Goal: Task Accomplishment & Management: Complete application form

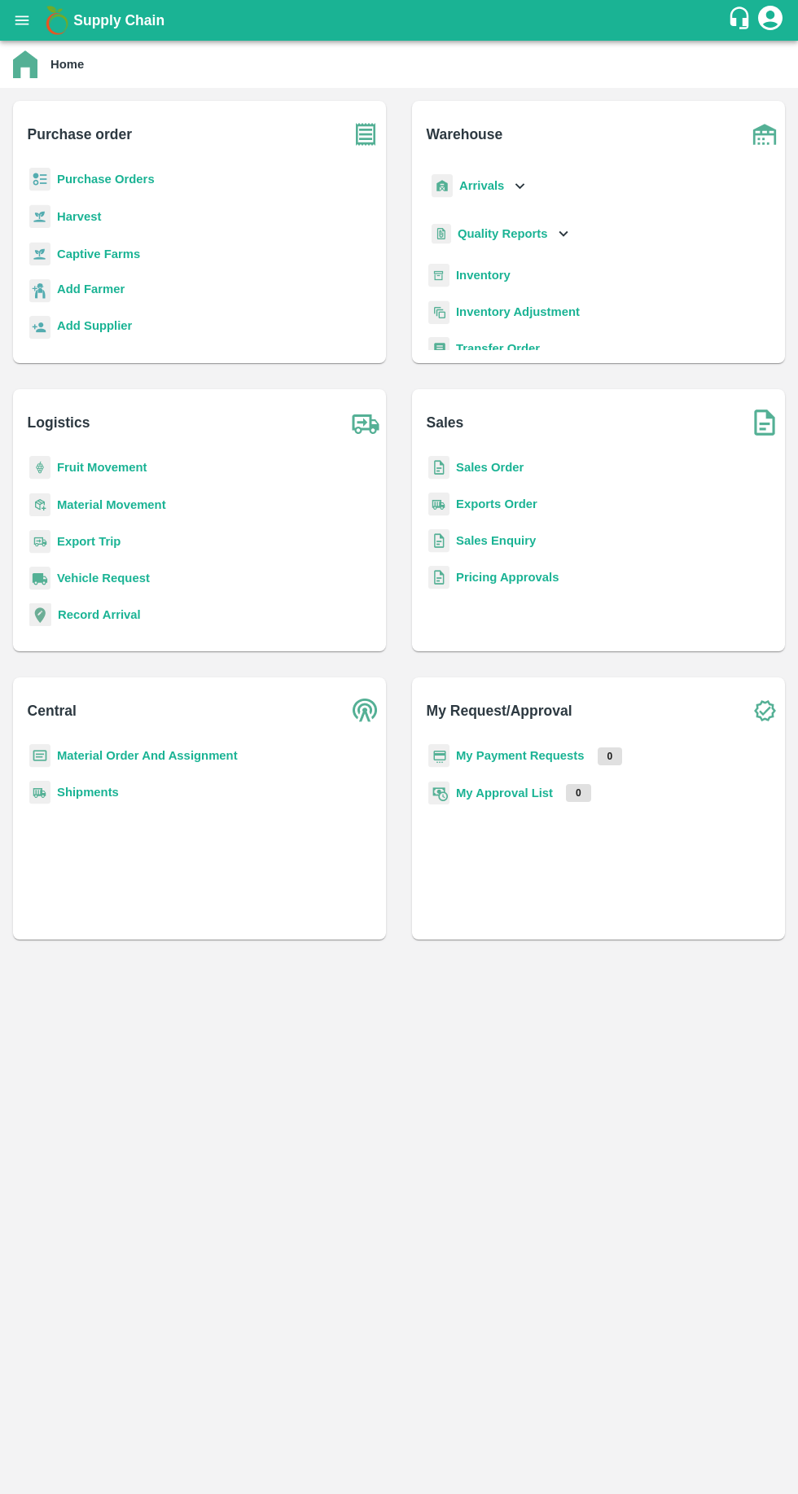
click at [118, 176] on b "Purchase Orders" at bounding box center [106, 179] width 98 height 13
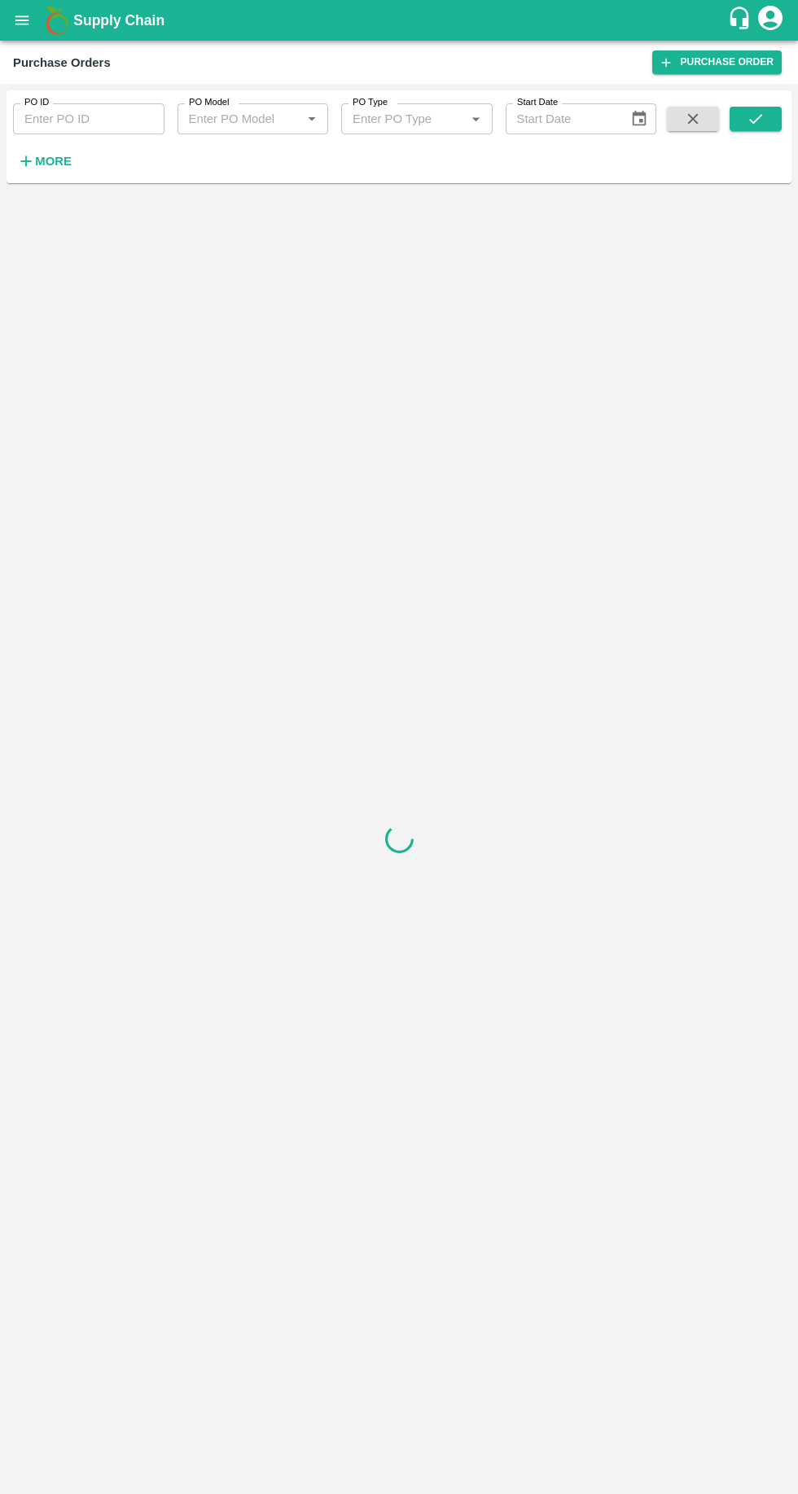
click at [694, 60] on link "Purchase Order" at bounding box center [716, 62] width 129 height 24
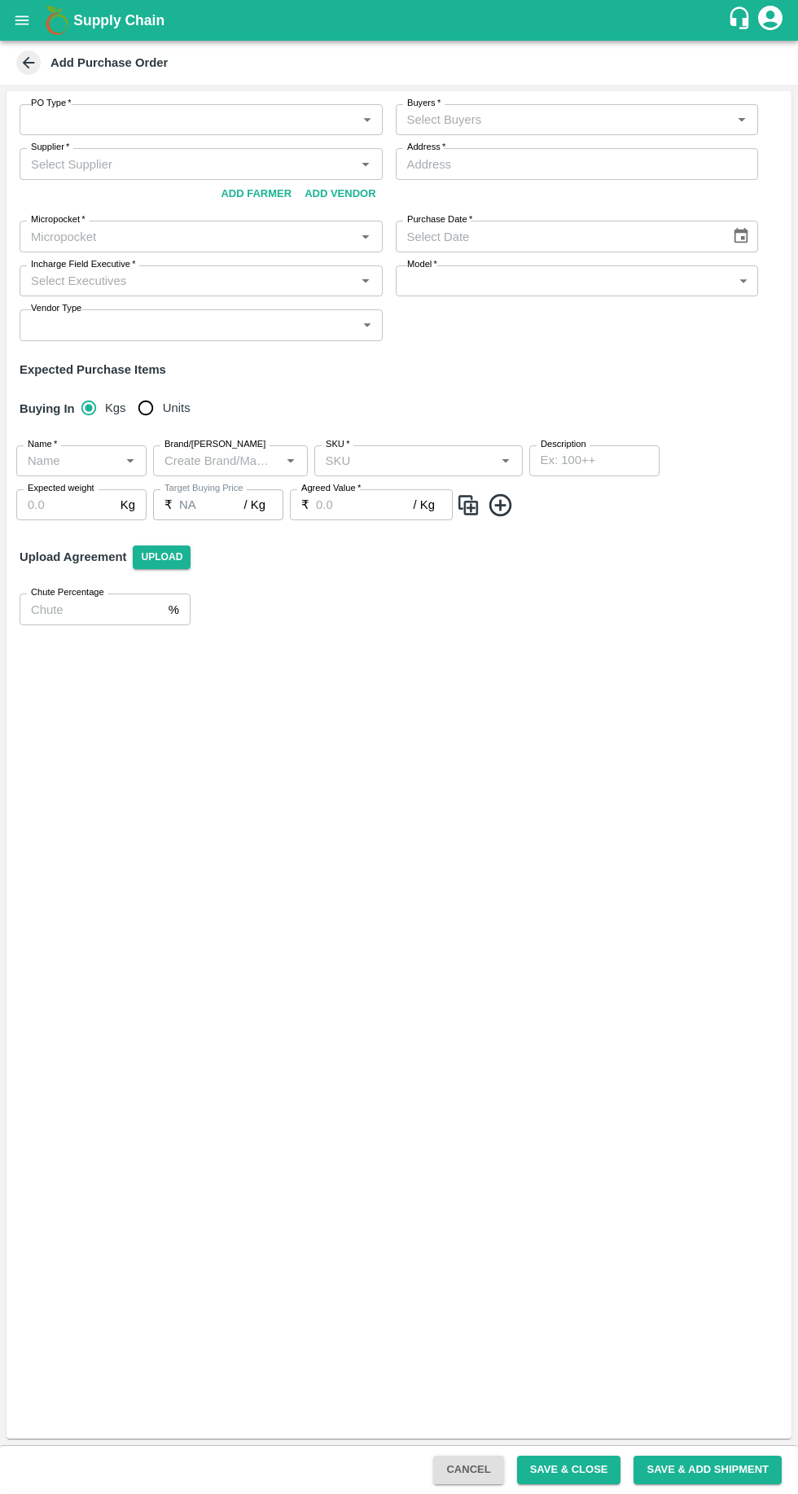
click at [244, 186] on button "Add Farmer" at bounding box center [256, 194] width 84 height 28
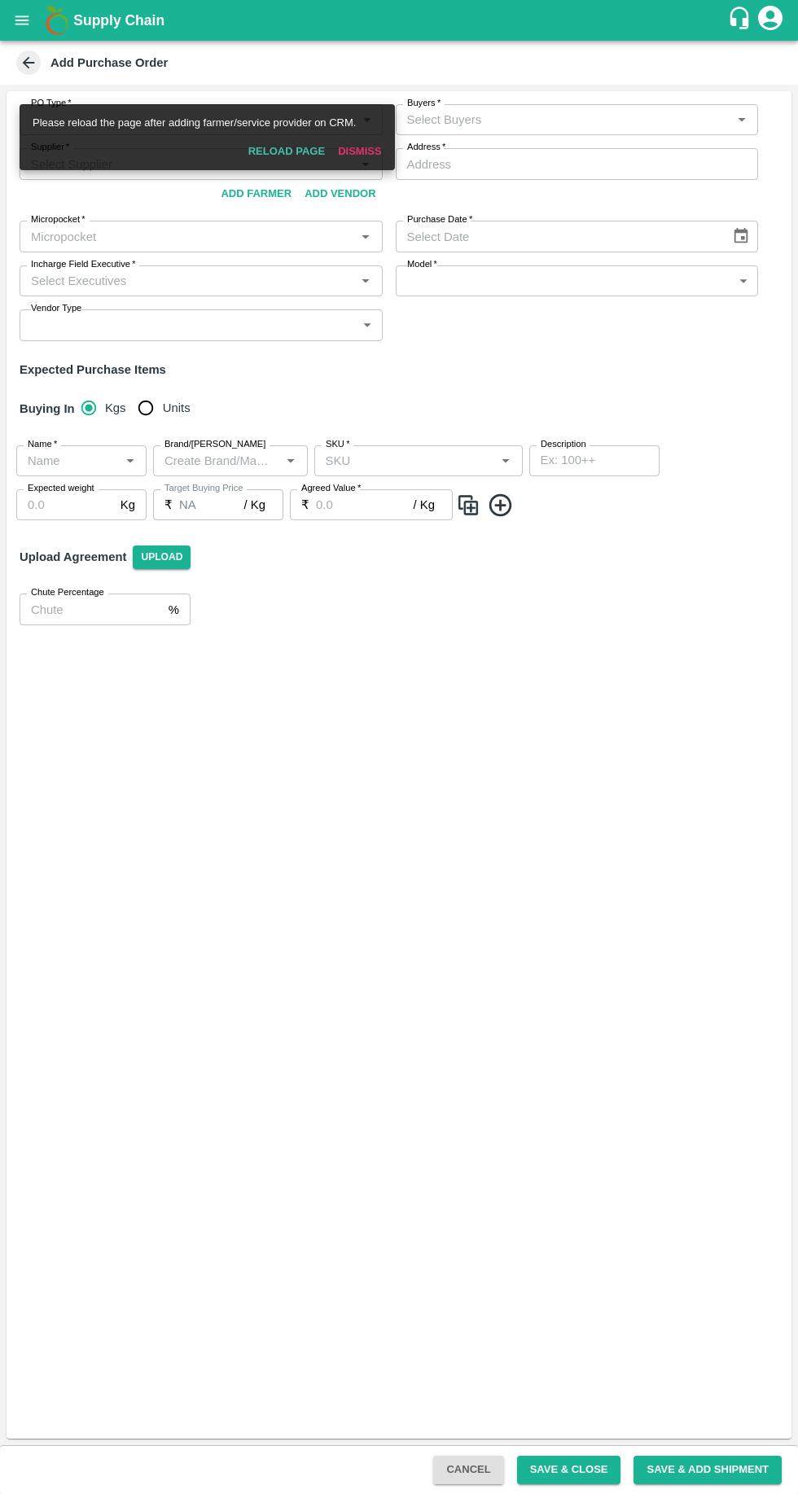
click at [260, 192] on button "Add Farmer" at bounding box center [256, 194] width 84 height 28
